Goal: Task Accomplishment & Management: Manage account settings

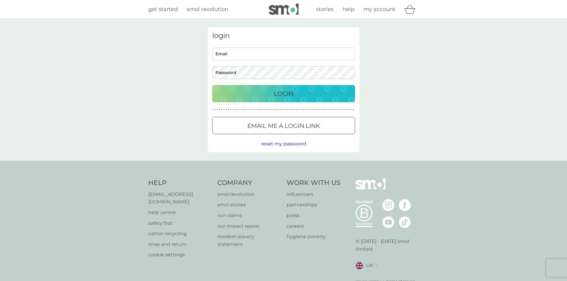
click at [240, 53] on input "Email" at bounding box center [283, 54] width 143 height 13
type input "andrea@jmfgardensolutions.co.uk"
click at [212, 85] on button "Login" at bounding box center [283, 93] width 143 height 17
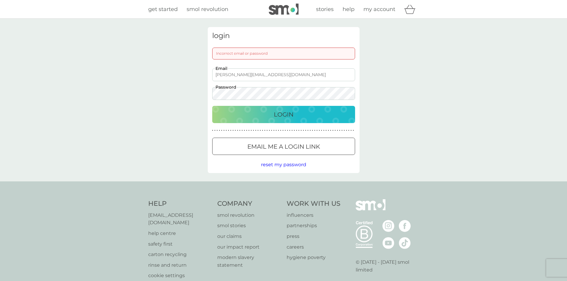
drag, startPoint x: 283, startPoint y: 164, endPoint x: 275, endPoint y: 164, distance: 8.3
click at [283, 164] on span "reset my password" at bounding box center [283, 165] width 45 height 6
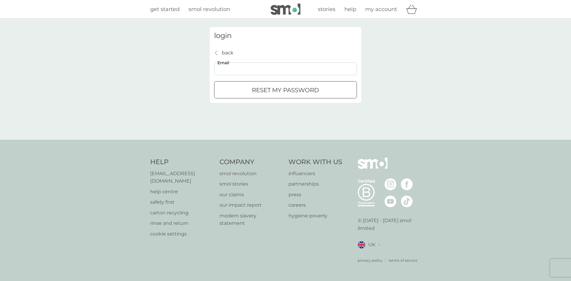
click at [279, 70] on input "Email" at bounding box center [285, 69] width 143 height 13
type input "andrea@jmfgardensolutions.co.uk"
click at [283, 90] on div "submit" at bounding box center [285, 90] width 21 height 6
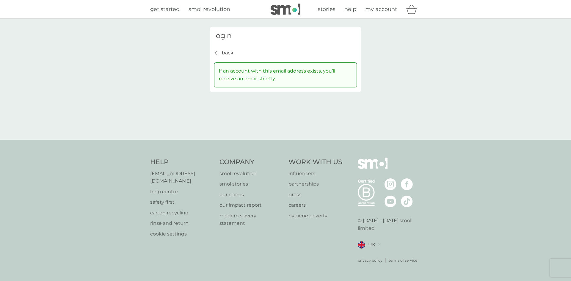
drag, startPoint x: 386, startPoint y: 6, endPoint x: 353, endPoint y: 10, distance: 32.6
click at [386, 7] on span "my account" at bounding box center [381, 9] width 32 height 7
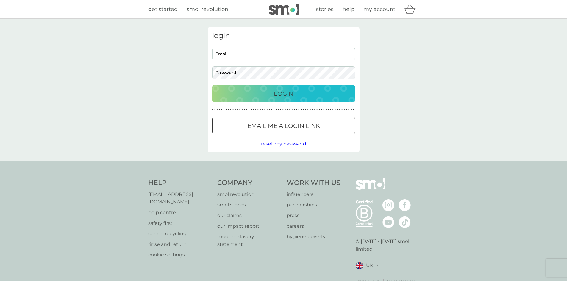
drag, startPoint x: 275, startPoint y: 50, endPoint x: 277, endPoint y: 54, distance: 4.0
click at [275, 51] on input "Email" at bounding box center [283, 54] width 143 height 13
type input "andrea@jmfgardensolutions.co.uk"
click at [291, 97] on p "Login" at bounding box center [284, 94] width 20 height 10
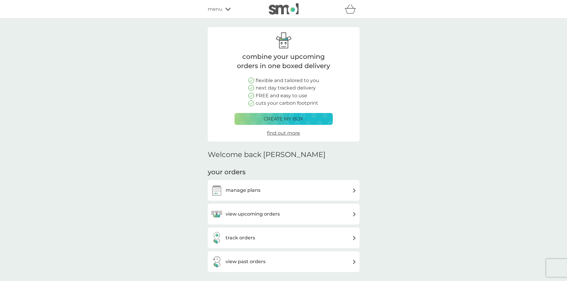
scroll to position [30, 0]
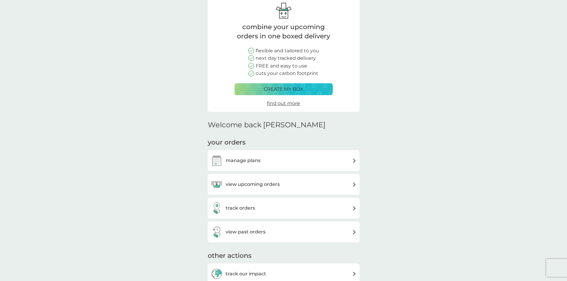
click at [340, 186] on div "view upcoming orders" at bounding box center [284, 185] width 146 height 12
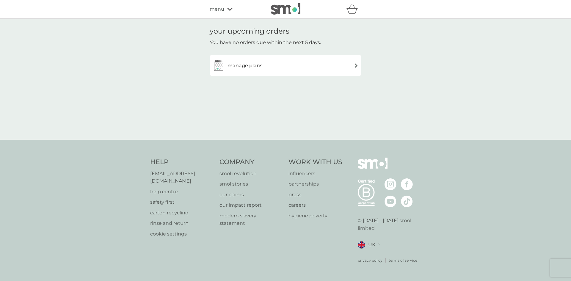
click at [294, 71] on div "manage plans" at bounding box center [286, 66] width 146 height 12
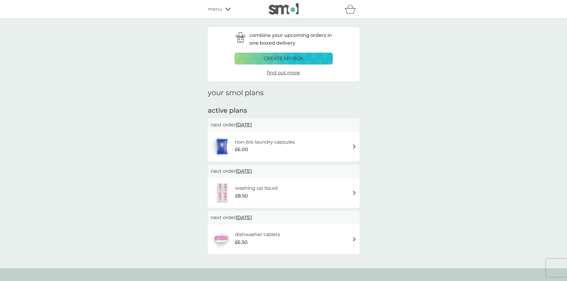
click at [301, 142] on div "non-bio laundry capsules £6.00" at bounding box center [268, 146] width 66 height 17
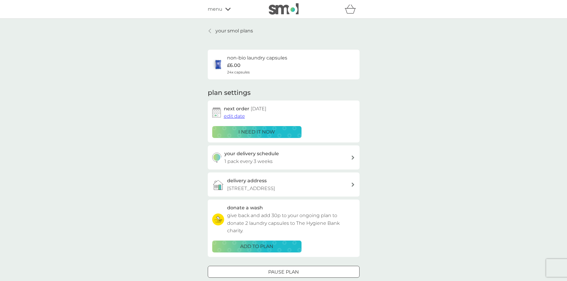
click at [287, 134] on div "i need it now" at bounding box center [257, 132] width 82 height 8
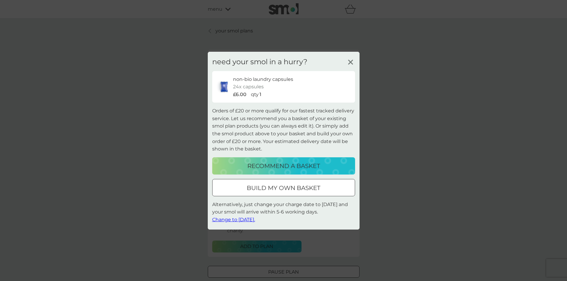
click at [242, 218] on span "Change to [DATE]." at bounding box center [233, 220] width 43 height 6
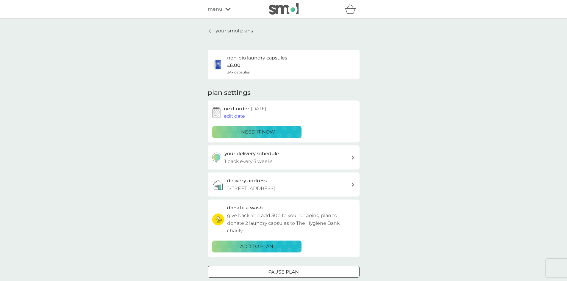
click at [218, 29] on p "your smol plans" at bounding box center [234, 31] width 38 height 8
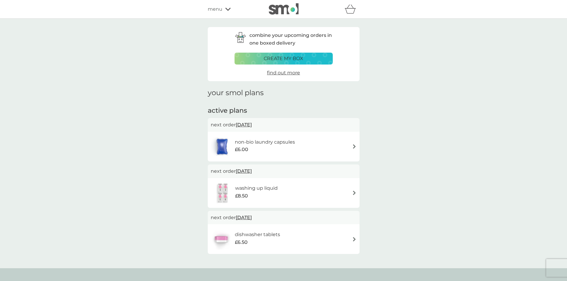
click at [240, 235] on h6 "dishwasher tablets" at bounding box center [257, 235] width 45 height 8
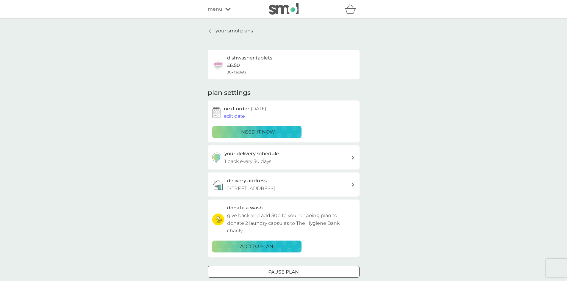
click at [246, 131] on p "i need it now" at bounding box center [256, 132] width 37 height 8
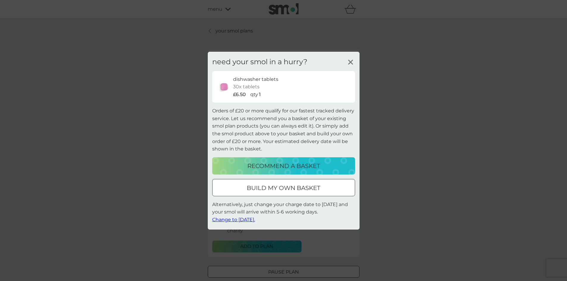
click at [247, 220] on span "Change to [DATE]." at bounding box center [233, 220] width 43 height 6
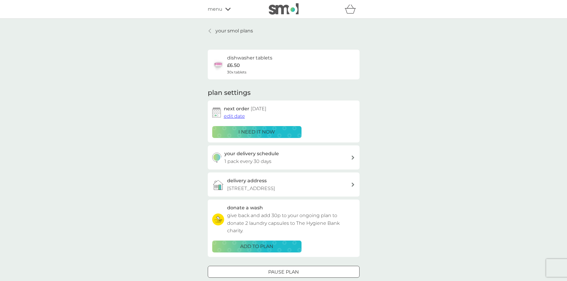
click at [244, 32] on p "your smol plans" at bounding box center [234, 31] width 38 height 8
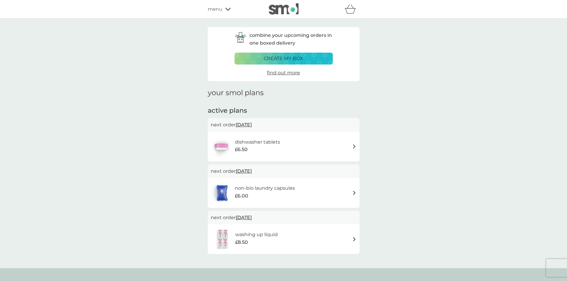
click at [252, 216] on span "[DATE]" at bounding box center [244, 218] width 16 height 12
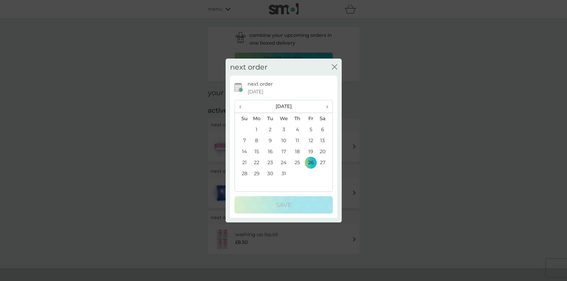
click at [327, 105] on span "›" at bounding box center [325, 106] width 6 height 13
click at [255, 141] on td "2" at bounding box center [257, 140] width 14 height 11
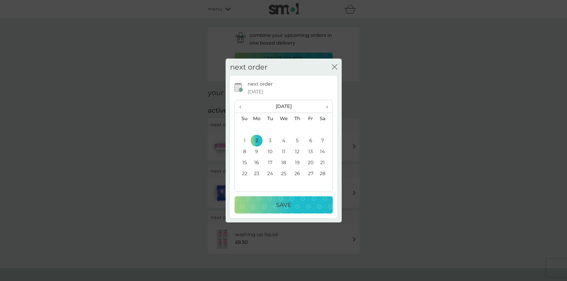
click at [295, 203] on div "Save" at bounding box center [283, 205] width 86 height 10
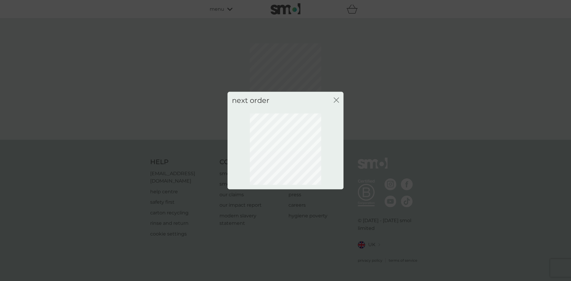
drag, startPoint x: 336, startPoint y: 101, endPoint x: 348, endPoint y: 89, distance: 17.0
click at [336, 101] on icon "close" at bounding box center [336, 99] width 5 height 5
